Goal: Information Seeking & Learning: Find contact information

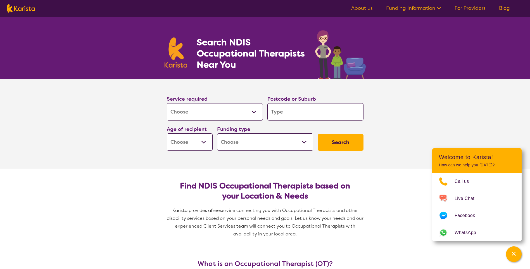
select select "[MEDICAL_DATA]"
click at [297, 104] on input "search" at bounding box center [316, 111] width 96 height 17
type input "0"
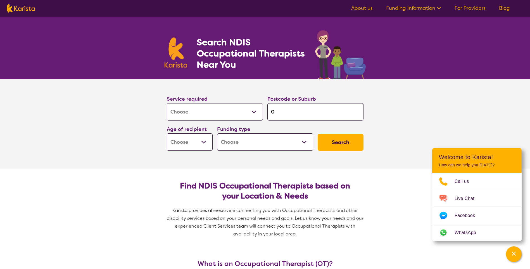
type input "08"
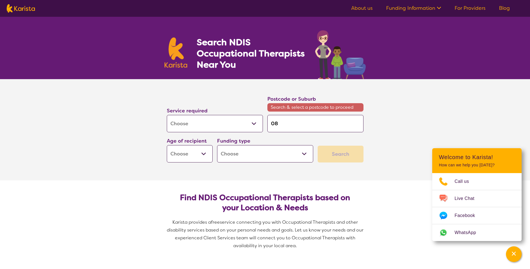
type input "087"
type input "0870"
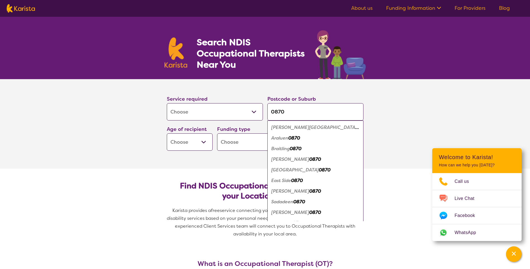
type input "0870"
click at [206, 143] on select "Early Childhood - 0 to 9 Child - 10 to 11 Adolescent - 12 to 17 Adult - 18 to 6…" at bounding box center [190, 141] width 46 height 17
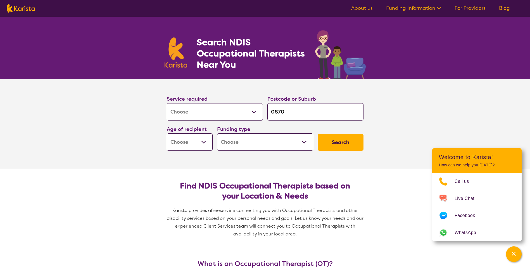
select select "EC"
click at [167, 133] on select "Early Childhood - 0 to 9 Child - 10 to 11 Adolescent - 12 to 17 Adult - 18 to 6…" at bounding box center [190, 141] width 46 height 17
select select "EC"
click at [313, 145] on div "Funding type Home Care Package (HCP) National Disability Insurance Scheme (NDIS…" at bounding box center [265, 138] width 101 height 30
click at [307, 145] on select "Home Care Package (HCP) National Disability Insurance Scheme (NDIS) I don't know" at bounding box center [265, 141] width 96 height 17
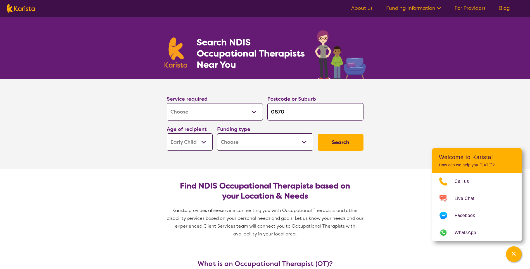
select select "i-don-t-know"
click at [217, 133] on select "Home Care Package (HCP) National Disability Insurance Scheme (NDIS) I don't know" at bounding box center [265, 141] width 96 height 17
select select "i-don-t-know"
click at [340, 143] on button "Search" at bounding box center [341, 142] width 46 height 17
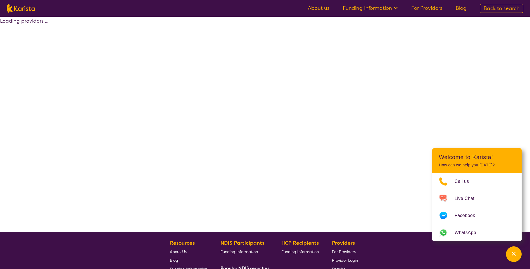
select select "[MEDICAL_DATA]"
select select "EC"
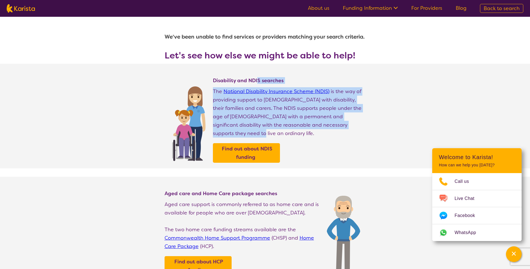
drag, startPoint x: 257, startPoint y: 73, endPoint x: 341, endPoint y: 136, distance: 104.9
click at [341, 136] on section "Disability and NDIS searches The National Disability Insurance Scheme (NDIS) is…" at bounding box center [265, 116] width 215 height 105
